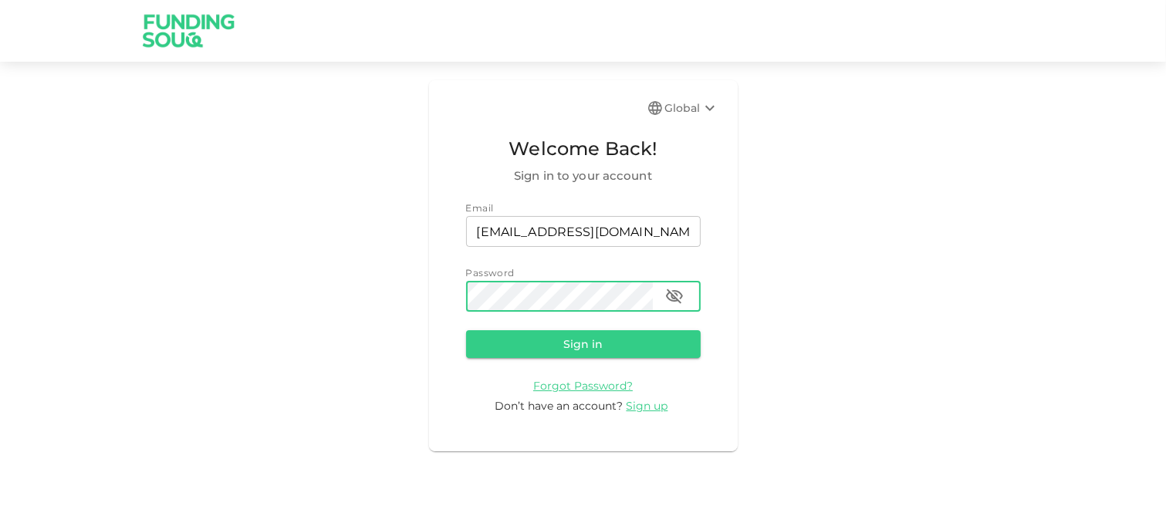
click at [681, 295] on icon "button" at bounding box center [674, 296] width 17 height 15
drag, startPoint x: 596, startPoint y: 345, endPoint x: 605, endPoint y: 343, distance: 9.4
click at [596, 345] on button "Sign in" at bounding box center [583, 344] width 235 height 28
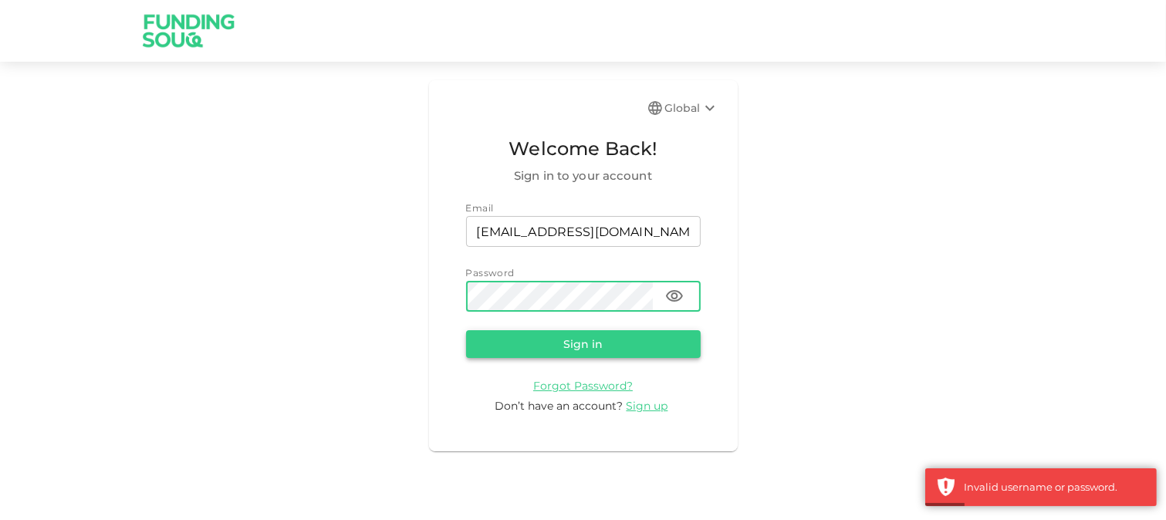
click at [606, 346] on button "Sign in" at bounding box center [583, 344] width 235 height 28
click at [574, 348] on button "Sign in" at bounding box center [583, 344] width 235 height 28
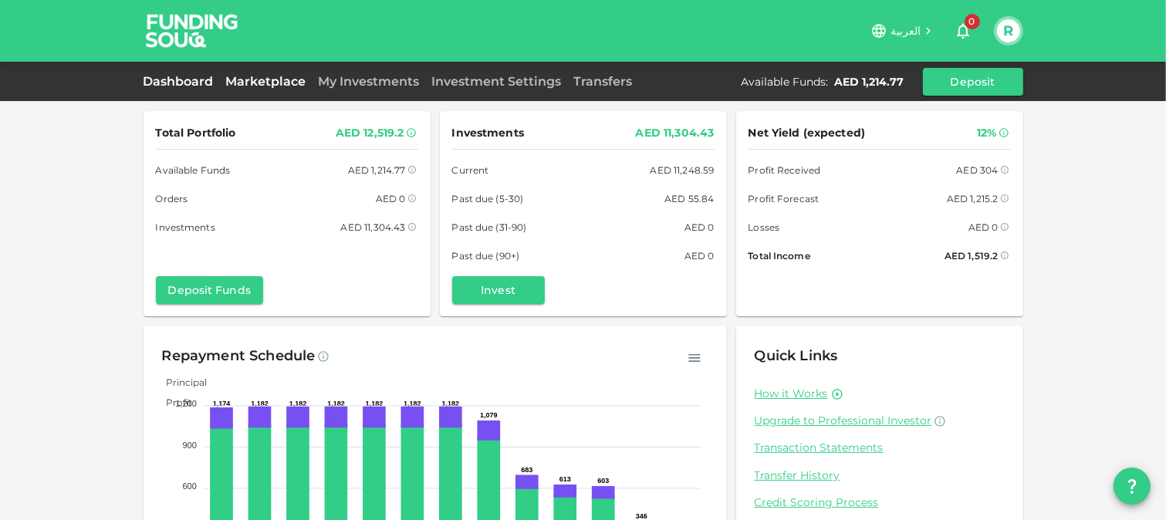
click at [278, 75] on link "Marketplace" at bounding box center [266, 81] width 93 height 15
click at [502, 203] on span "Past due (5-30)" at bounding box center [488, 199] width 72 height 16
drag, startPoint x: 447, startPoint y: 198, endPoint x: 537, endPoint y: 204, distance: 89.7
click at [537, 204] on div "Past due (5-30) AED 55.84" at bounding box center [583, 199] width 262 height 16
click at [399, 87] on link "My Investments" at bounding box center [368, 81] width 113 height 15
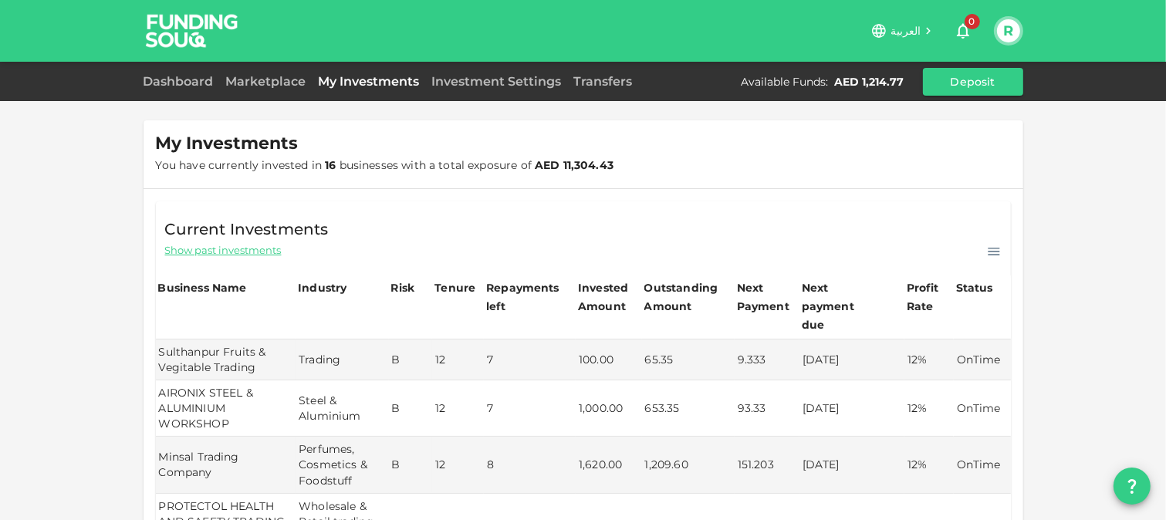
click at [213, 253] on span "Show past investments" at bounding box center [223, 250] width 117 height 15
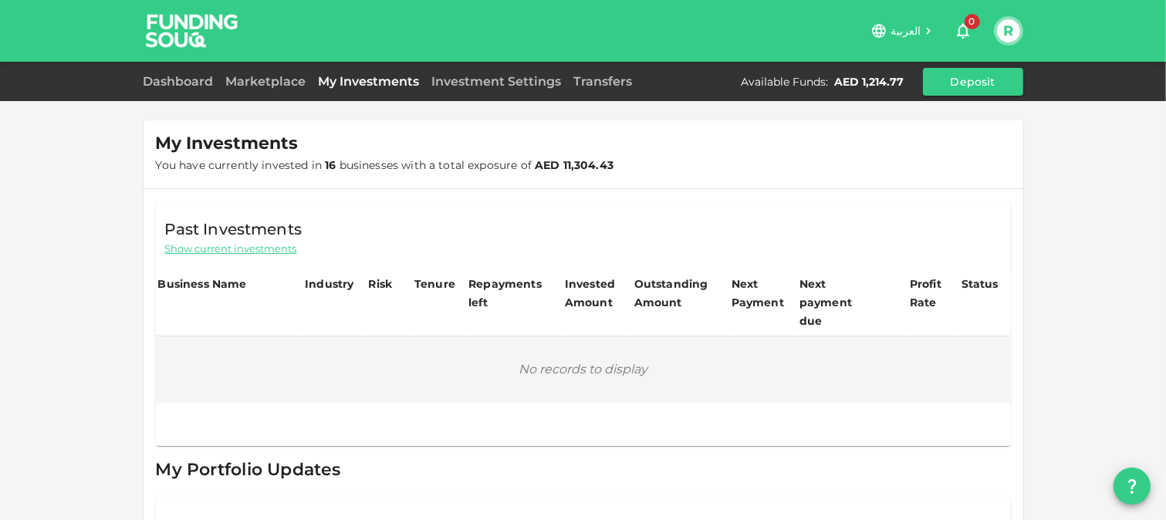
click at [196, 251] on span "Show current investments" at bounding box center [231, 248] width 132 height 15
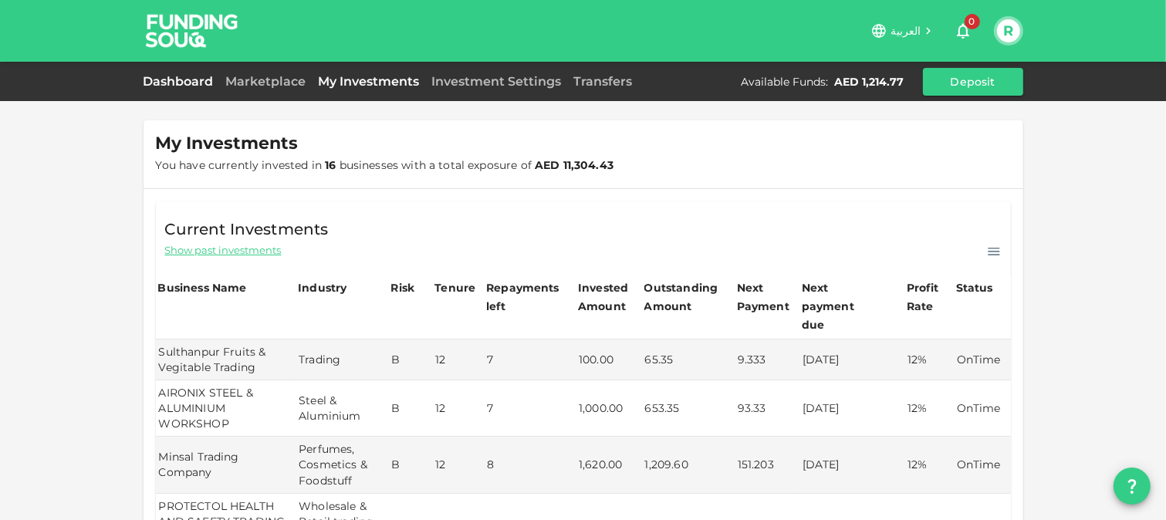
click at [179, 77] on link "Dashboard" at bounding box center [182, 81] width 76 height 15
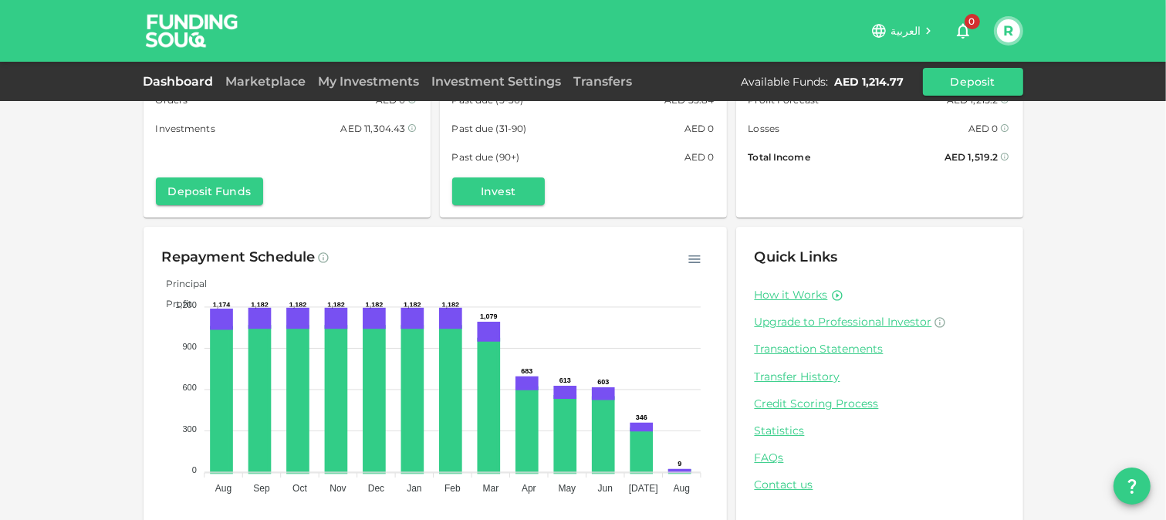
scroll to position [119, 0]
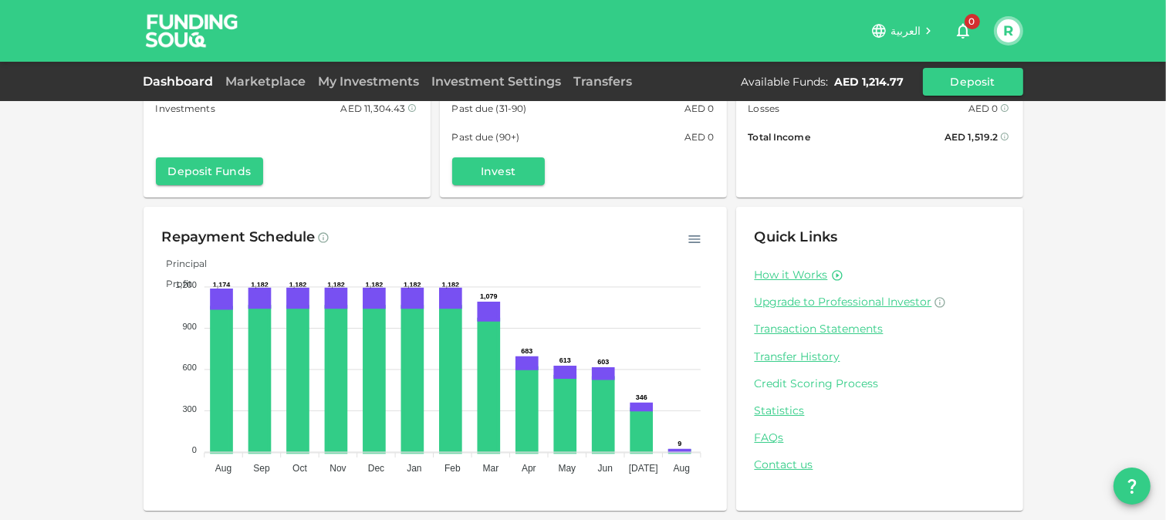
click at [826, 377] on link "Credit Scoring Process" at bounding box center [880, 384] width 250 height 15
